Goal: Task Accomplishment & Management: Complete application form

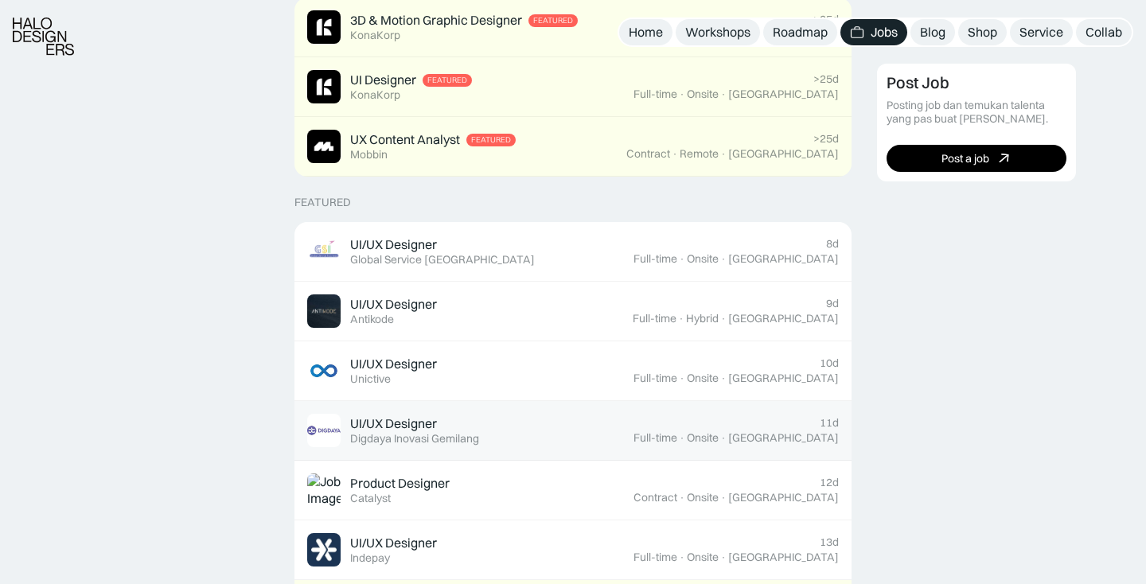
scroll to position [486, 0]
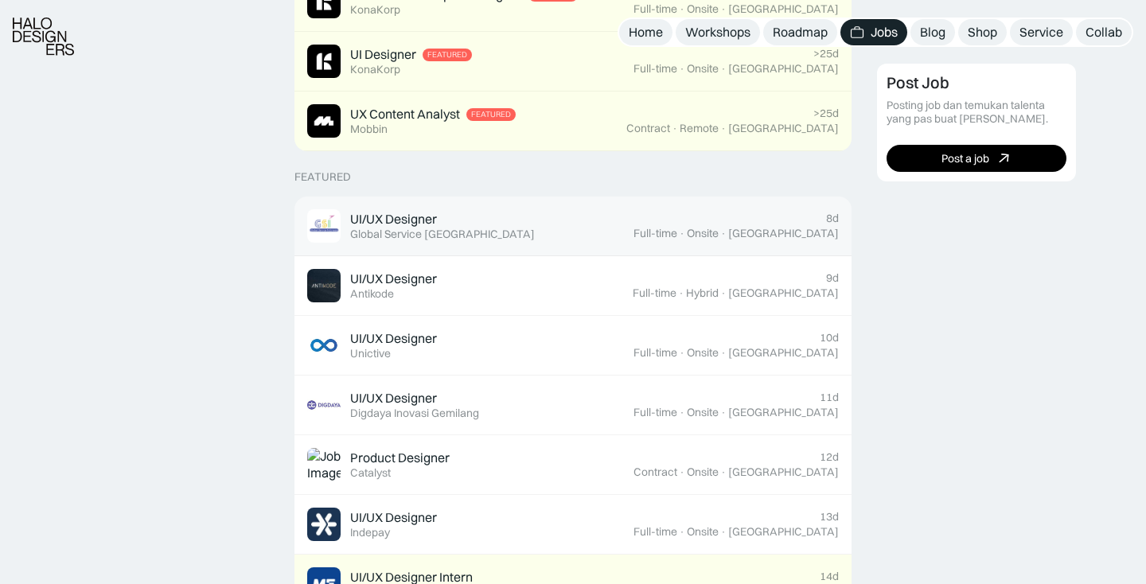
click at [509, 232] on div "UI/UX Designer Featured Global Service Indonesia" at bounding box center [470, 225] width 326 height 33
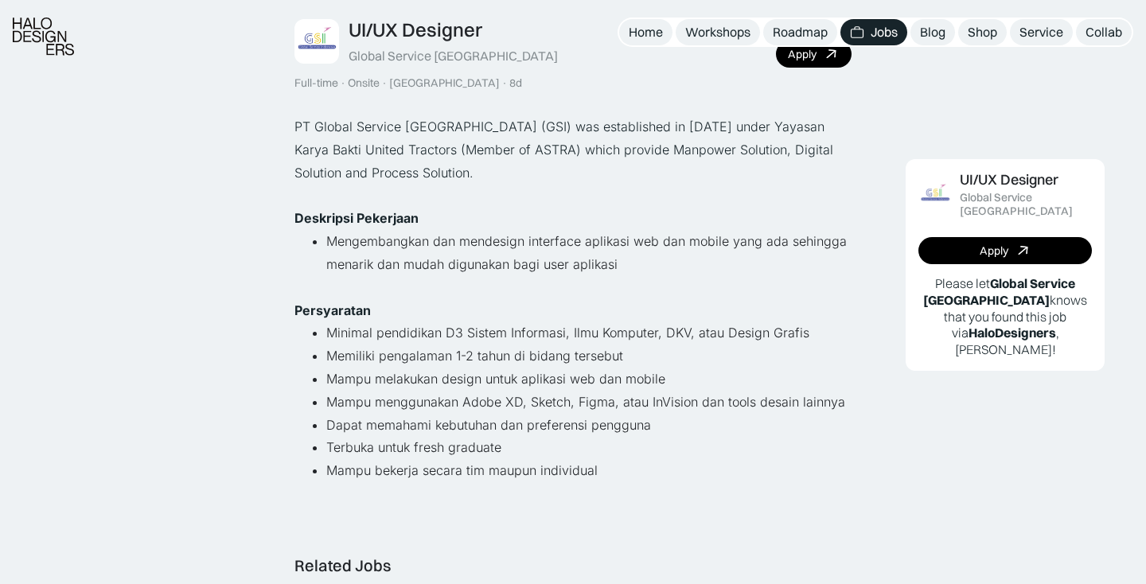
scroll to position [107, 0]
click at [973, 237] on link "Apply" at bounding box center [1006, 250] width 174 height 27
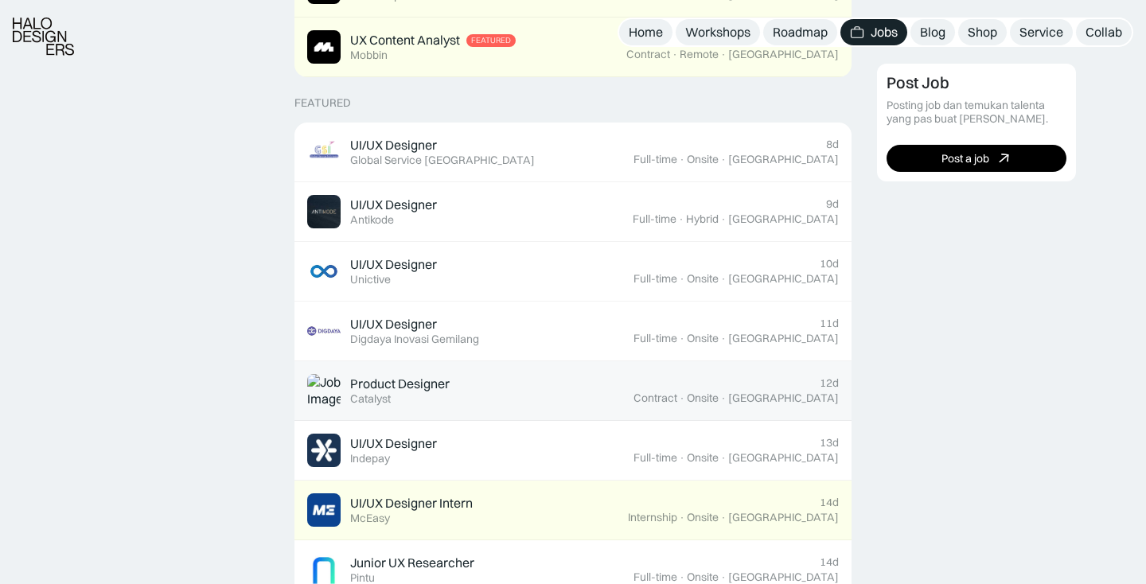
scroll to position [564, 0]
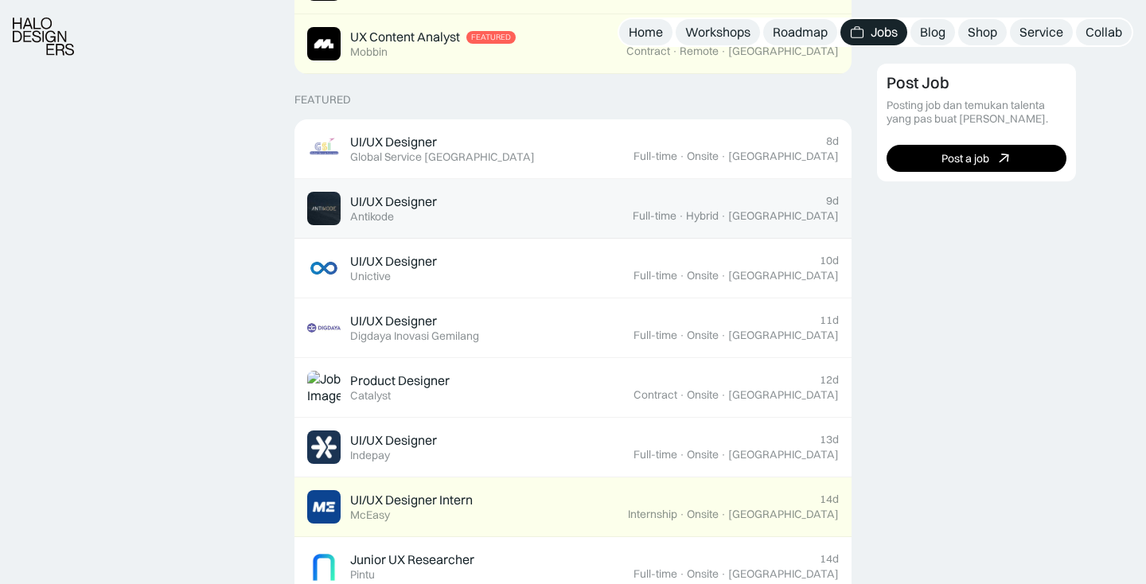
click at [470, 215] on div "UI/UX Designer Featured Antikode" at bounding box center [470, 208] width 326 height 33
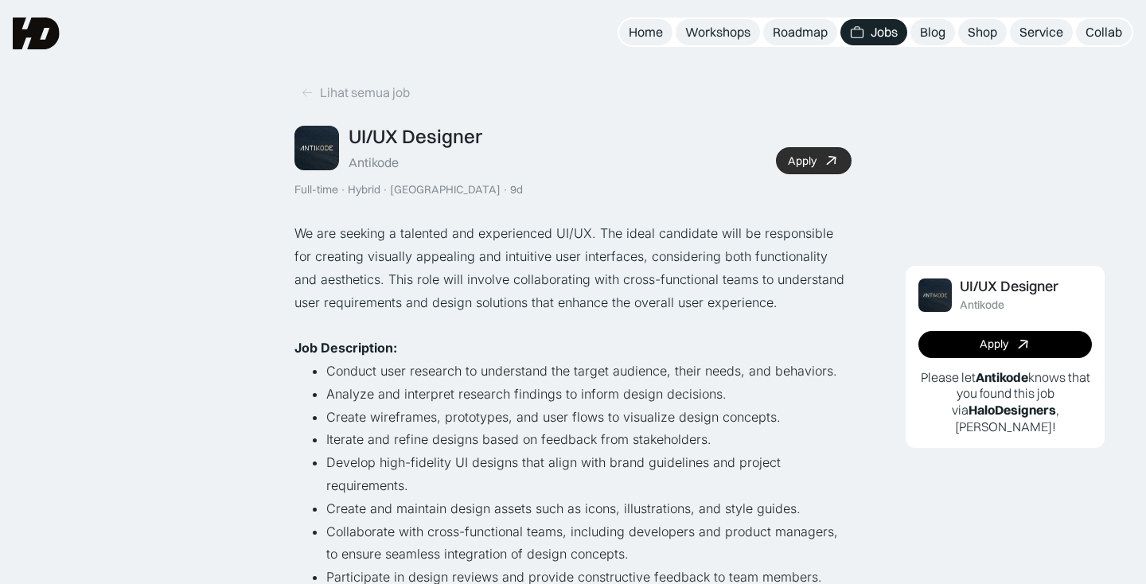
click at [818, 171] on link "Apply" at bounding box center [814, 160] width 76 height 27
click at [795, 153] on link "Apply" at bounding box center [814, 160] width 76 height 27
click at [307, 100] on link "Lihat semua job" at bounding box center [355, 93] width 122 height 26
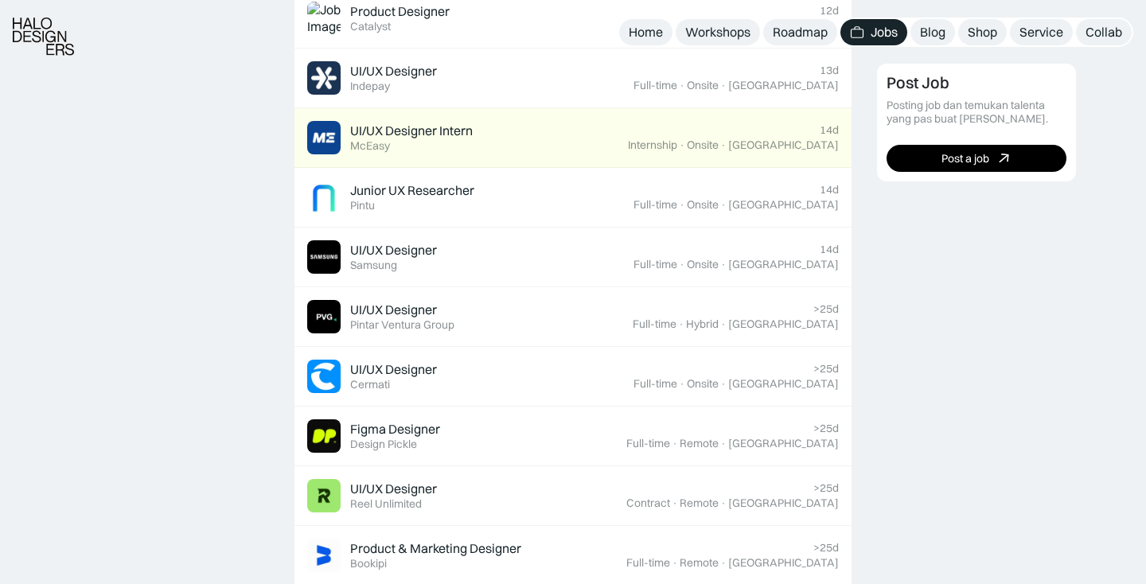
scroll to position [1135, 0]
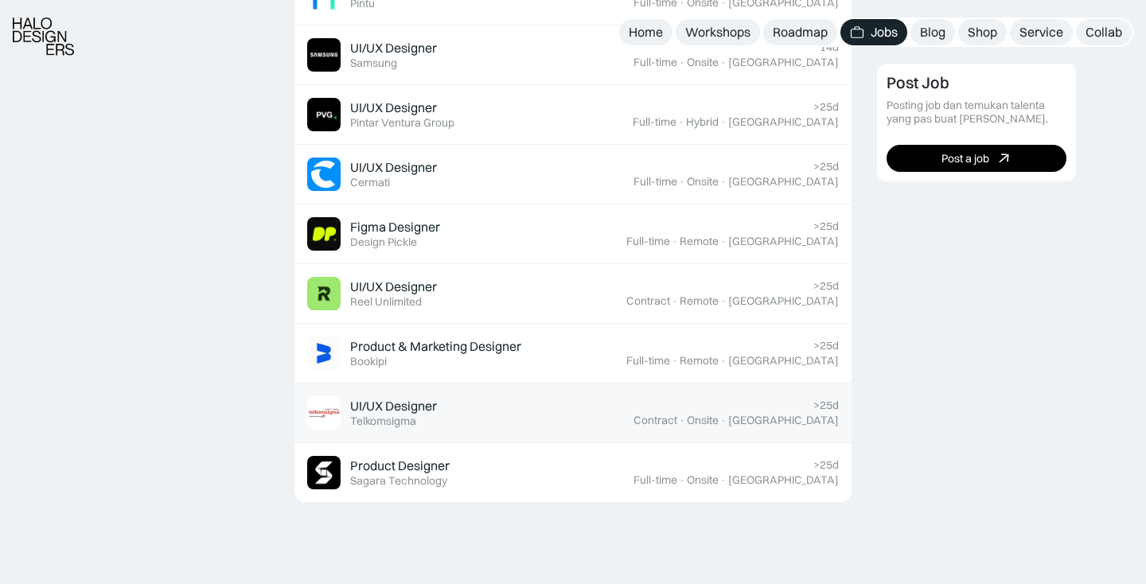
click at [446, 417] on div "UI/UX Designer Featured Telkomsigma" at bounding box center [470, 412] width 326 height 33
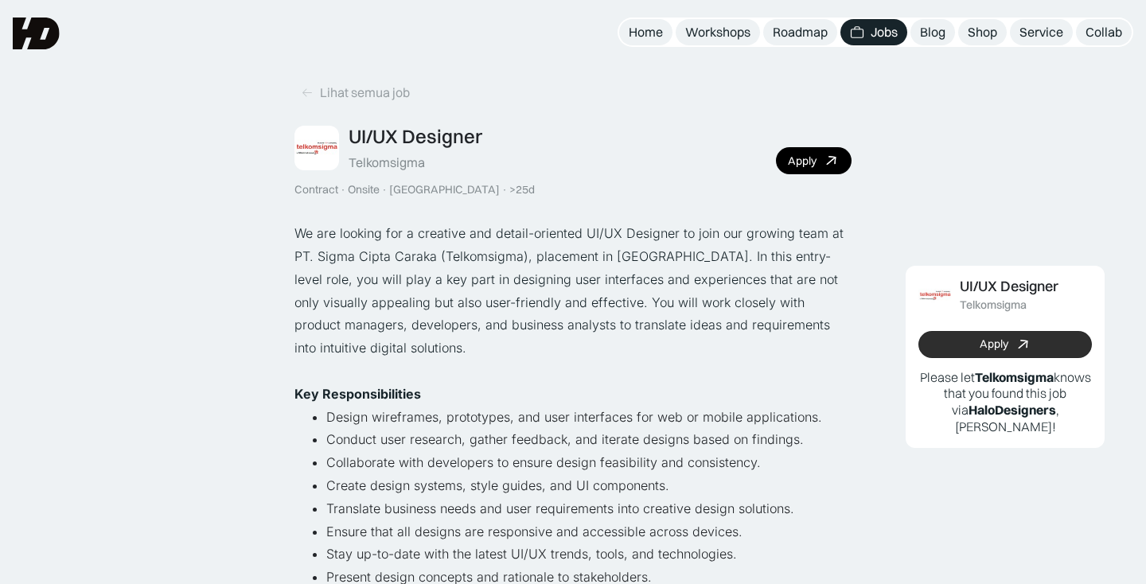
click at [942, 341] on link "Apply" at bounding box center [1006, 344] width 174 height 27
